Goal: Find specific page/section

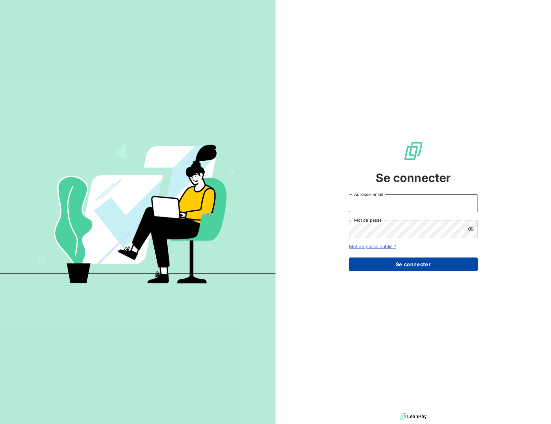
type input "advrecouvrement@newcliptechnics.com"
click at [382, 267] on button "Se connecter" at bounding box center [413, 264] width 129 height 14
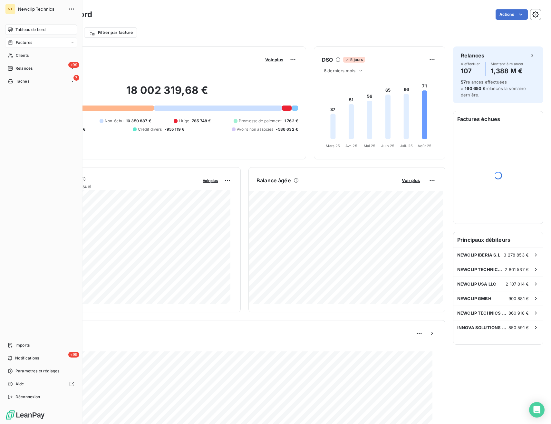
click at [34, 41] on div "Factures" at bounding box center [41, 42] width 72 height 10
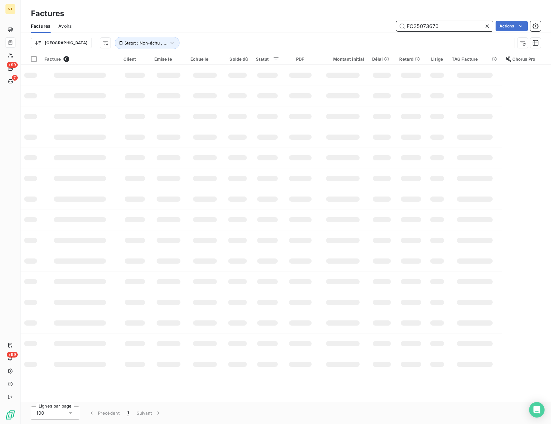
click at [416, 27] on input "FC25073670" at bounding box center [445, 26] width 97 height 10
paste input "30703"
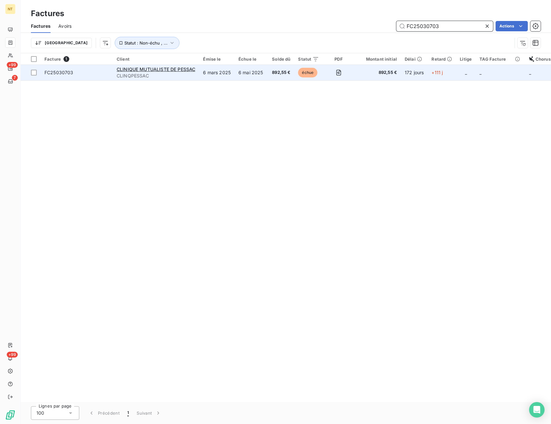
type input "FC25030703"
click at [102, 73] on span "FC25030703" at bounding box center [76, 72] width 64 height 6
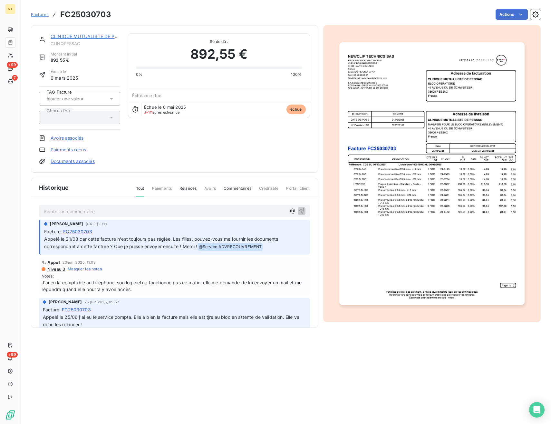
click at [368, 377] on section "Factures FC25030703 Actions CLINIQUE MUTUALISTE DE PESSAC CLINQPESSAC Montant i…" at bounding box center [286, 212] width 531 height 424
click at [341, 339] on section "Factures FC25030703 Actions CLINIQUE MUTUALISTE DE PESSAC CLINQPESSAC Montant i…" at bounding box center [286, 212] width 531 height 424
